Goal: Task Accomplishment & Management: Manage account settings

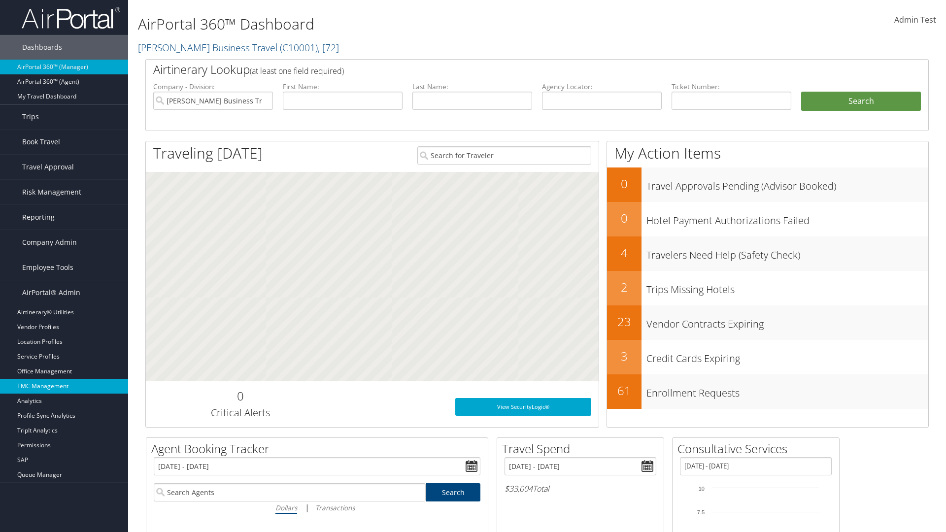
click at [64, 386] on link "TMC Management" at bounding box center [64, 386] width 128 height 15
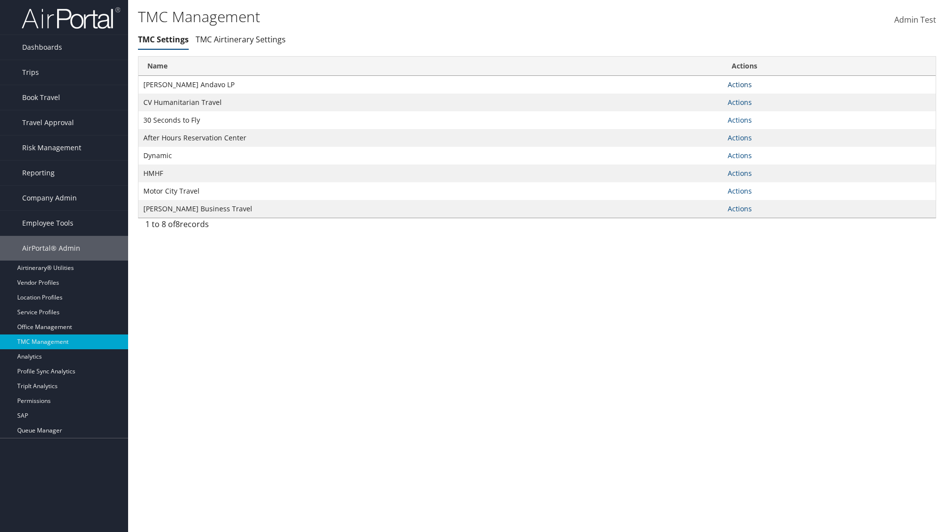
click at [739, 84] on link "Actions" at bounding box center [739, 84] width 24 height 9
click at [708, 98] on link "Update TMC settings" at bounding box center [707, 99] width 81 height 17
select select "183"
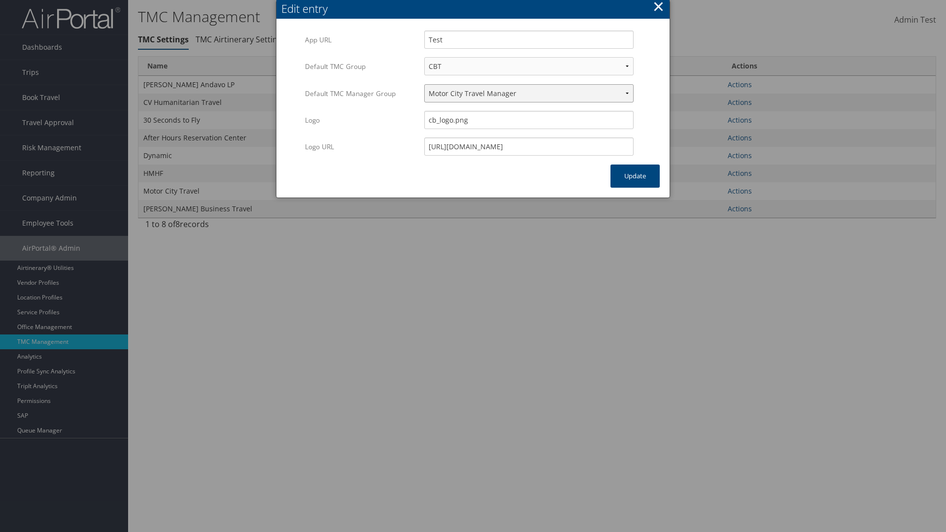
click at [528, 93] on select "Travel Manager HMHF Travel Manager Motor City Travel Manager" at bounding box center [528, 93] width 209 height 18
select select "113"
click at [635, 176] on button "Update" at bounding box center [634, 175] width 49 height 23
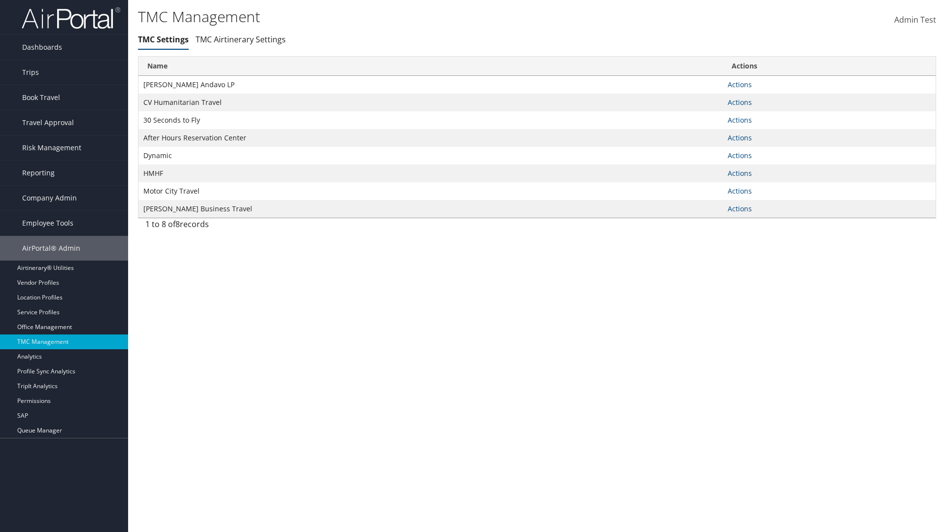
click at [739, 84] on link "Actions" at bounding box center [739, 84] width 24 height 9
click at [0, 0] on link "Update TMC settings" at bounding box center [0, 0] width 0 height 0
select select "183"
select select "113"
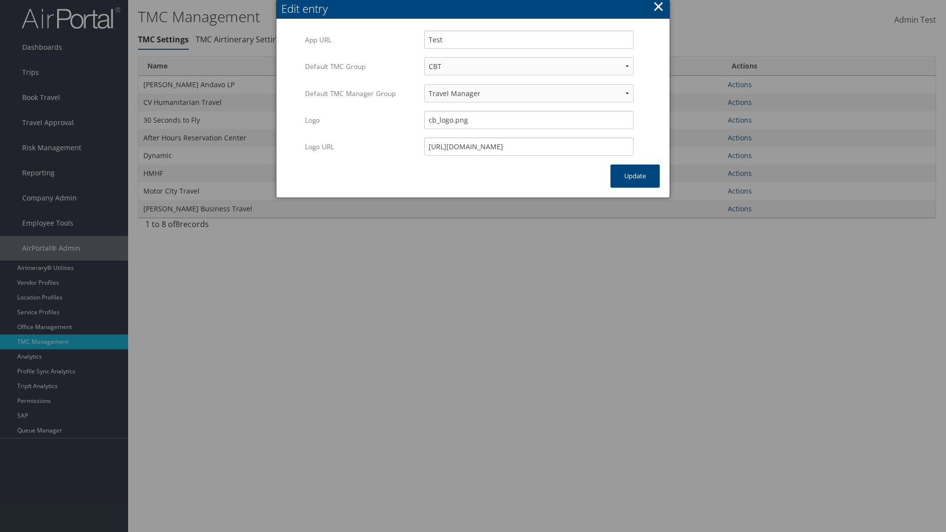
click at [658, 8] on button "×" at bounding box center [658, 7] width 11 height 20
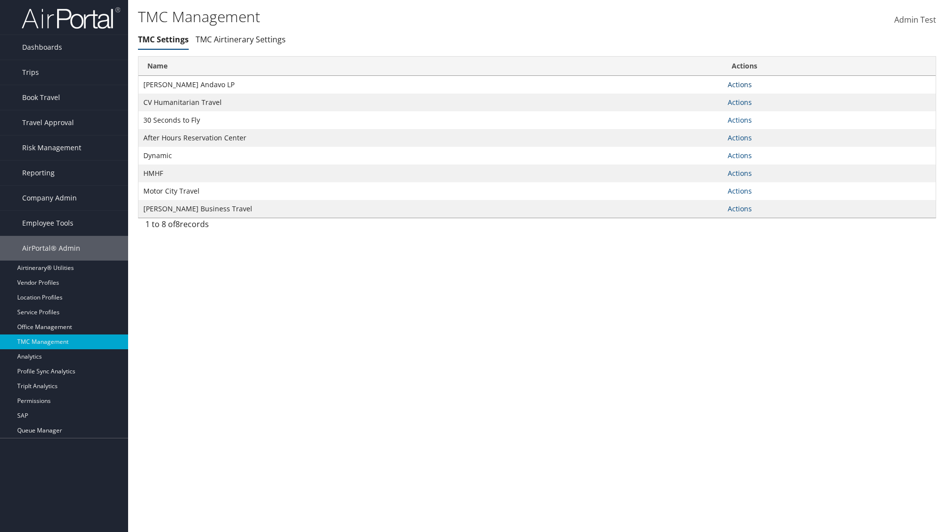
click at [739, 84] on link "Actions" at bounding box center [739, 84] width 24 height 9
click at [708, 98] on link "Update TMC settings" at bounding box center [707, 99] width 81 height 17
select select "183"
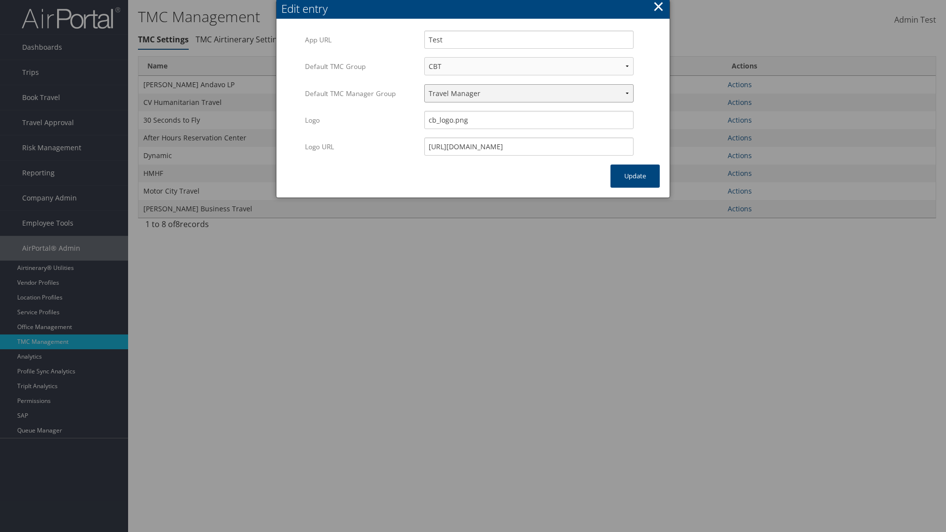
click at [528, 93] on select "Travel Manager HMHF Travel Manager Motor City Travel Manager" at bounding box center [528, 93] width 209 height 18
select select "236"
click at [635, 176] on button "Update" at bounding box center [634, 175] width 49 height 23
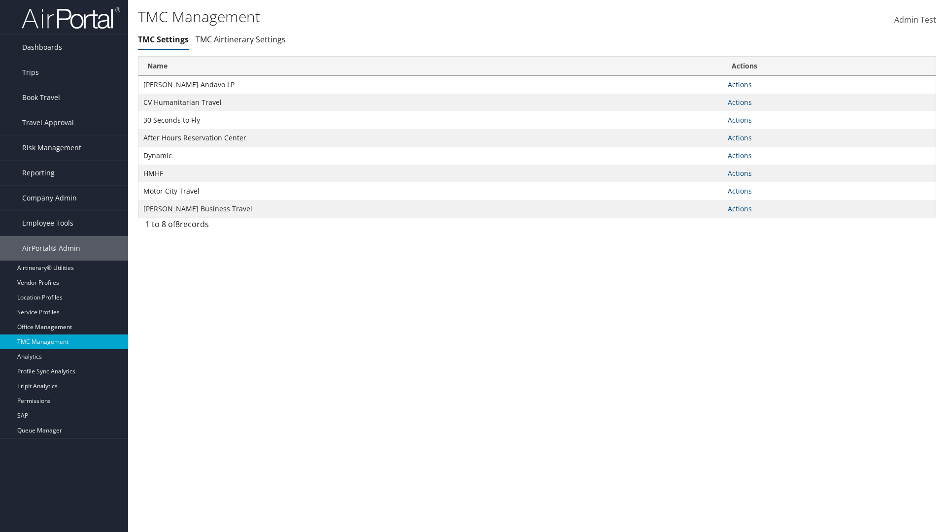
click at [739, 84] on link "Actions" at bounding box center [739, 84] width 24 height 9
click at [708, 98] on link "Update TMC settings" at bounding box center [707, 99] width 81 height 17
select select "183"
select select "236"
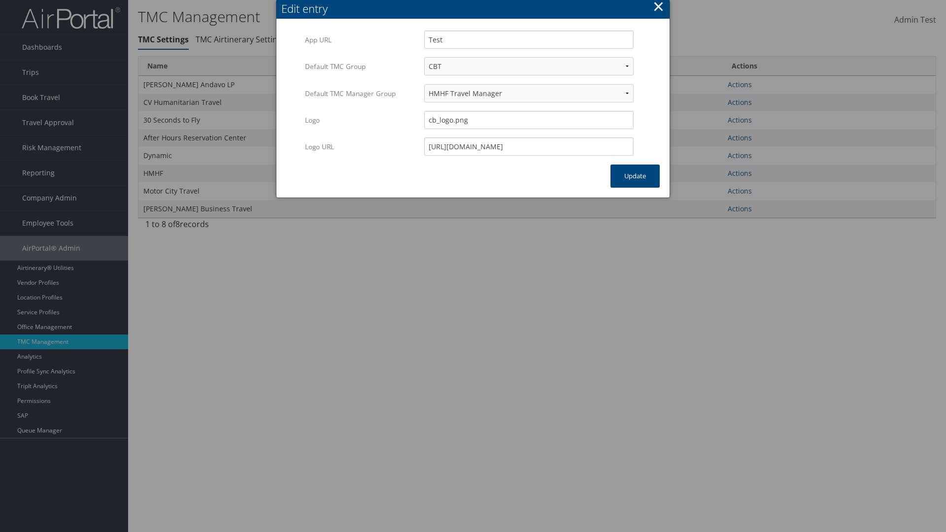
click at [658, 8] on button "×" at bounding box center [658, 7] width 11 height 20
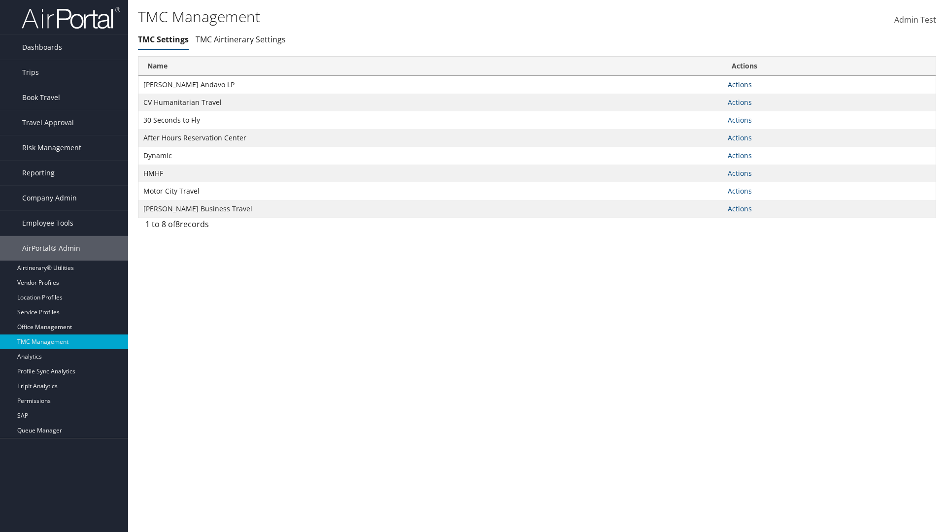
click at [739, 84] on link "Actions" at bounding box center [739, 84] width 24 height 9
click at [708, 98] on link "Update TMC settings" at bounding box center [707, 99] width 81 height 17
select select "183"
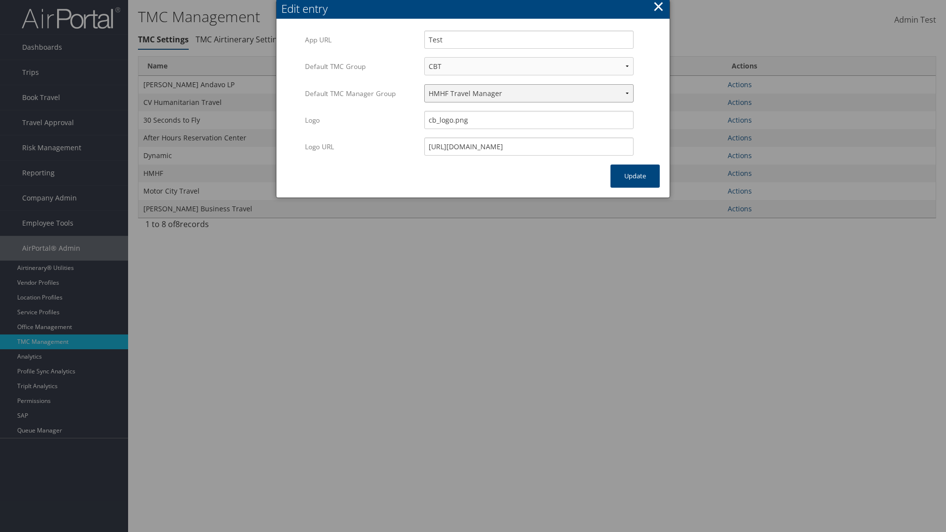
click at [528, 93] on select "Travel Manager HMHF Travel Manager Motor City Travel Manager" at bounding box center [528, 93] width 209 height 18
select select "240"
click at [635, 176] on button "Update" at bounding box center [634, 175] width 49 height 23
